Goal: Information Seeking & Learning: Learn about a topic

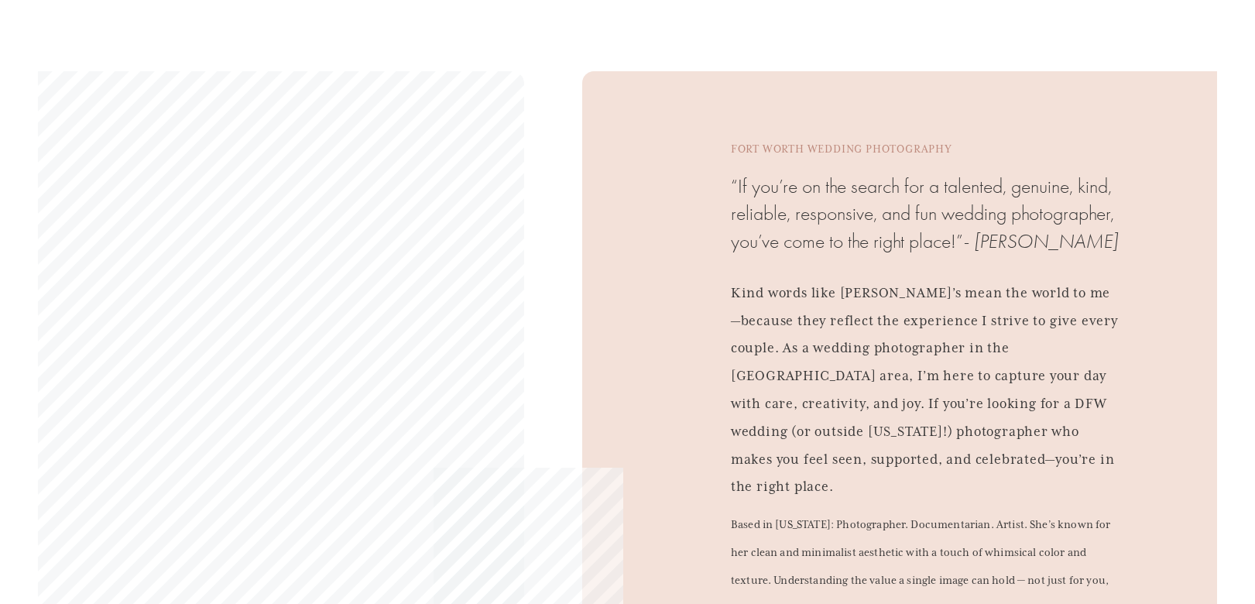
scroll to position [1316, 0]
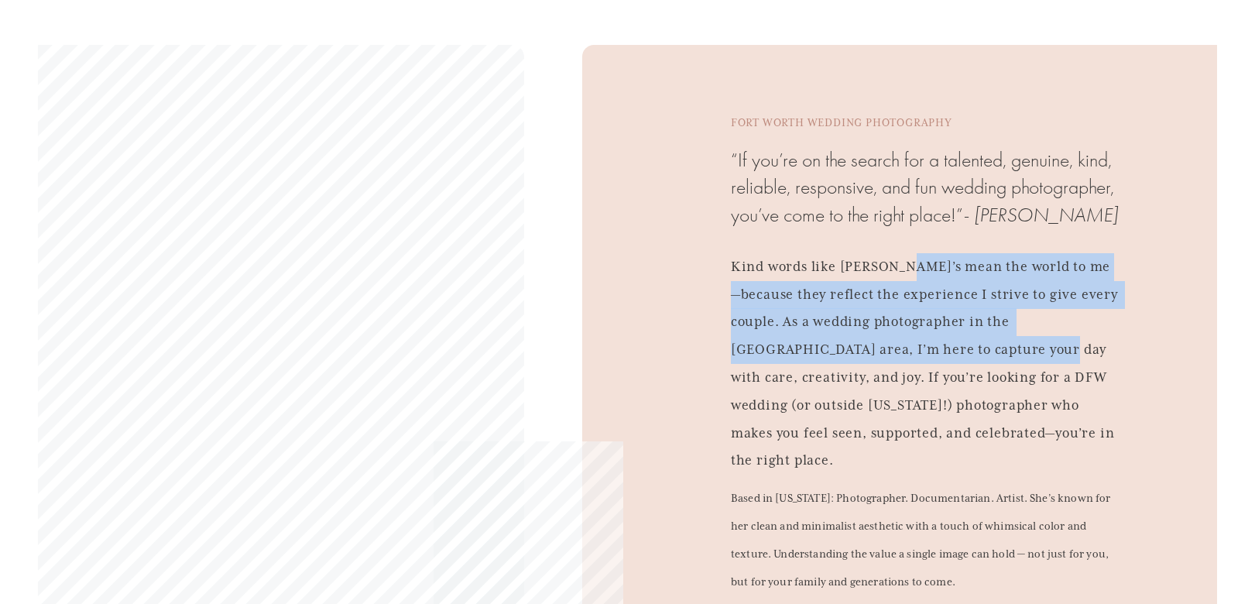
drag, startPoint x: 899, startPoint y: 290, endPoint x: 955, endPoint y: 403, distance: 125.3
click at [953, 396] on p "Kind words like [PERSON_NAME]’s mean the world to me—because they reflect the e…" at bounding box center [925, 363] width 388 height 221
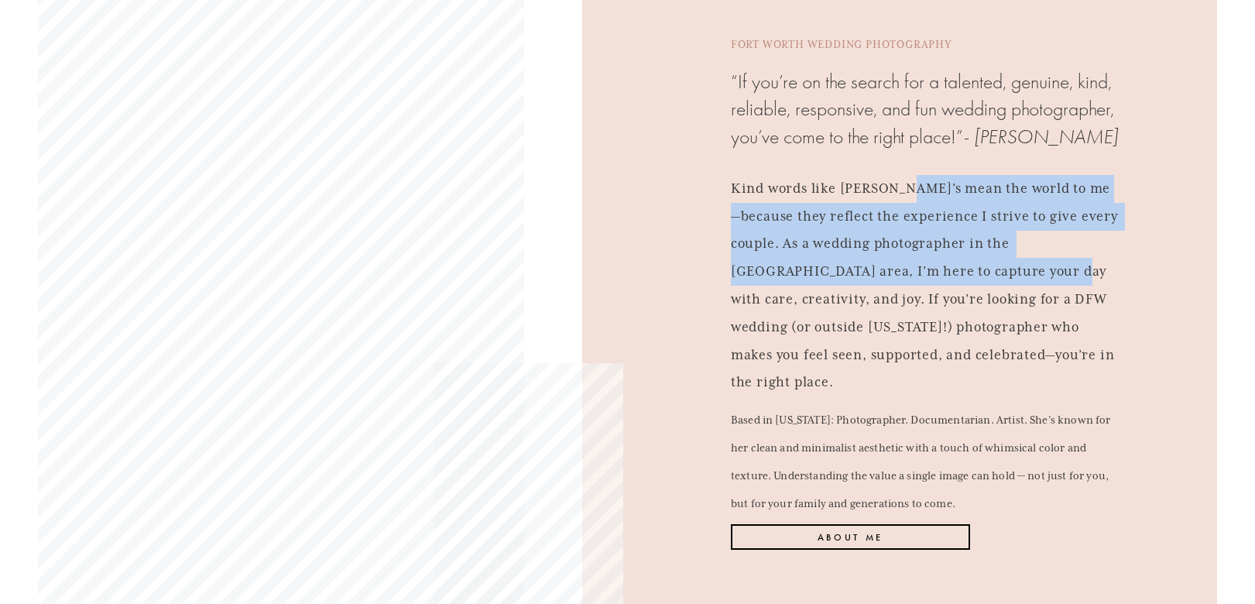
scroll to position [1394, 0]
click at [866, 544] on link "About Me" at bounding box center [850, 538] width 239 height 26
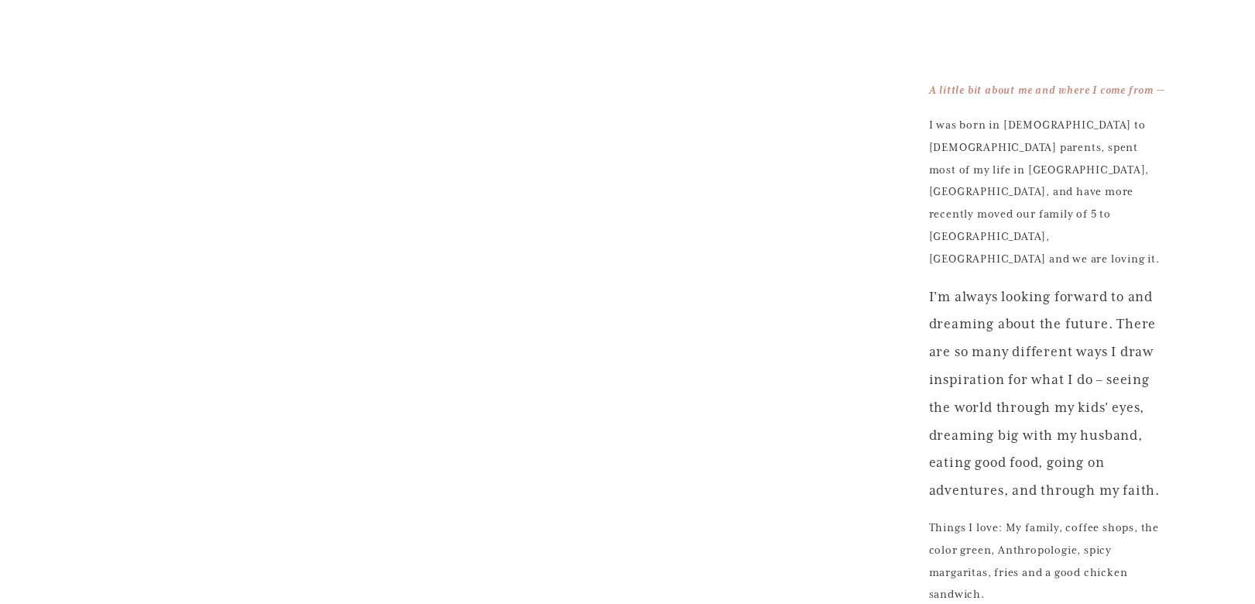
scroll to position [1471, 0]
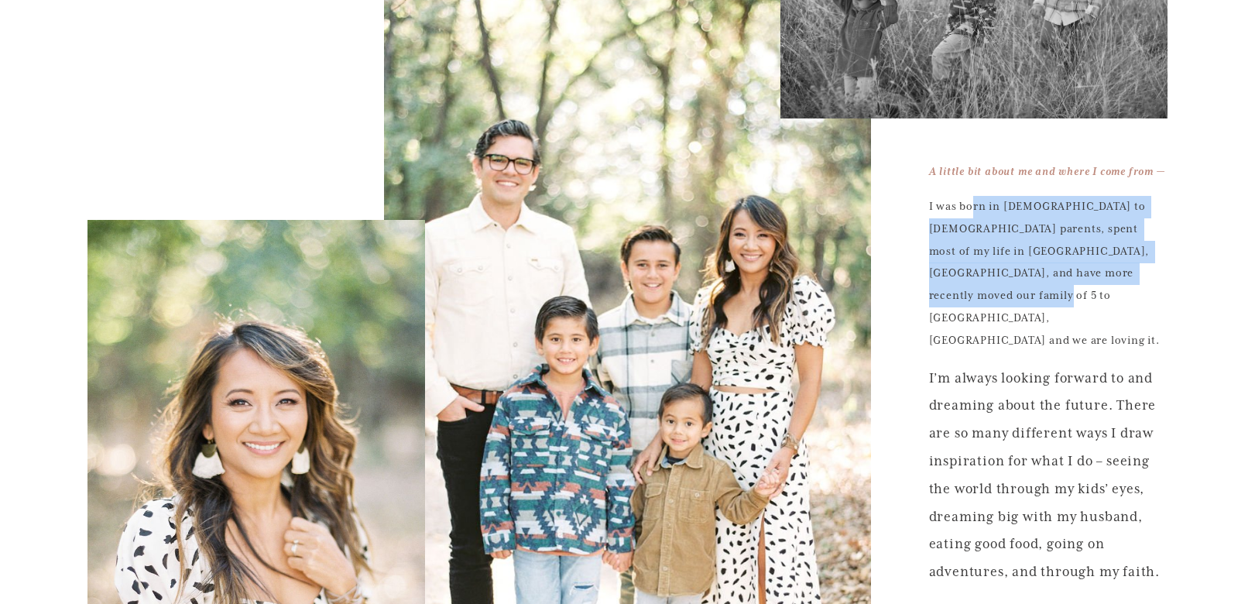
drag, startPoint x: 974, startPoint y: 128, endPoint x: 999, endPoint y: 204, distance: 80.6
click at [999, 204] on p "I was born in [DEMOGRAPHIC_DATA] to [DEMOGRAPHIC_DATA] parents, spent most of m…" at bounding box center [1048, 274] width 239 height 156
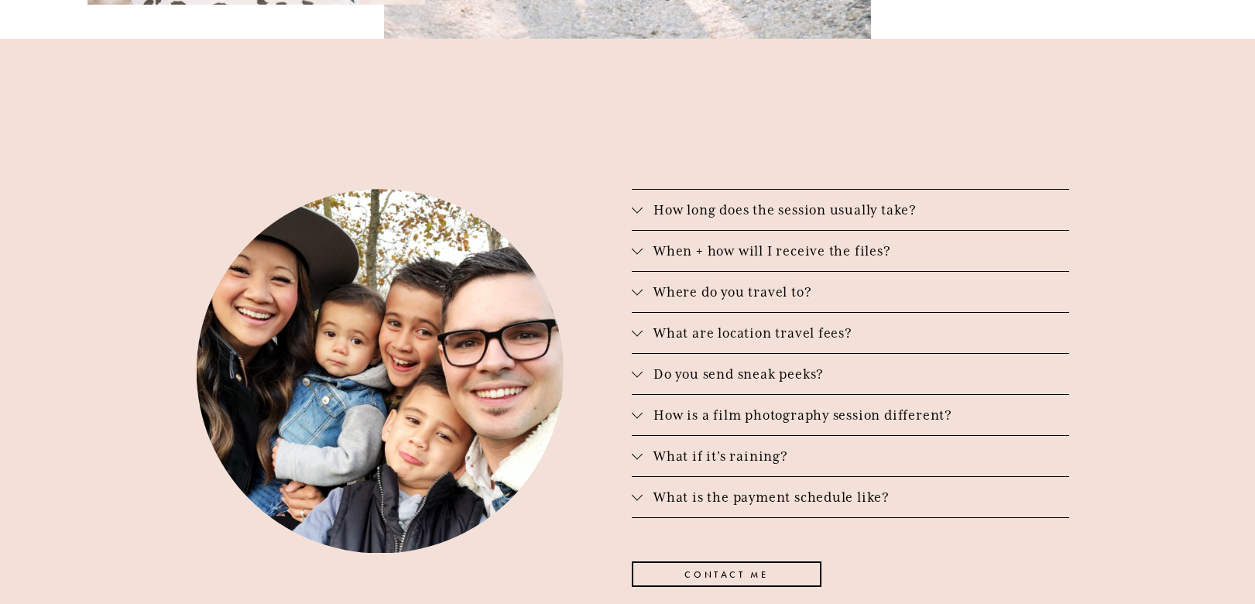
scroll to position [2323, 0]
